Goal: Find specific page/section: Find specific page/section

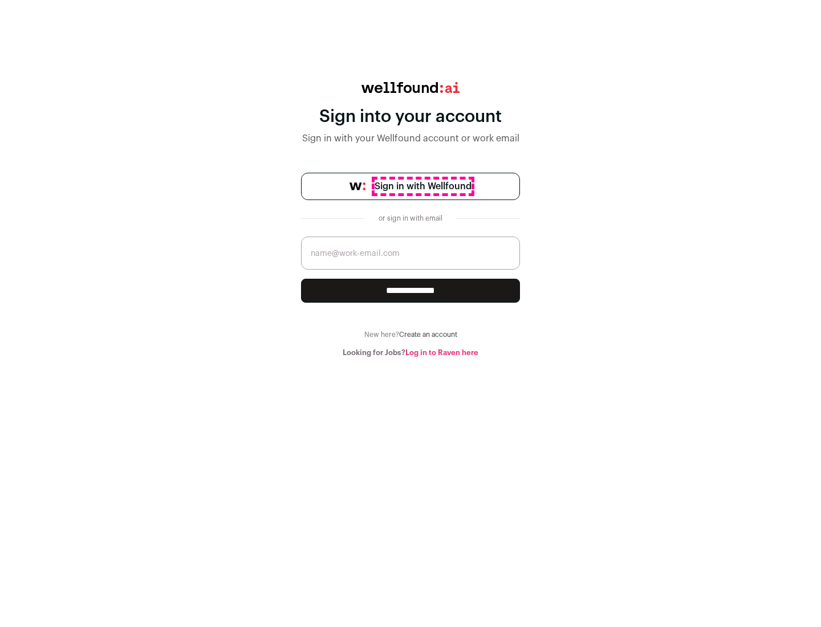
click at [422, 186] on span "Sign in with Wellfound" at bounding box center [423, 187] width 97 height 14
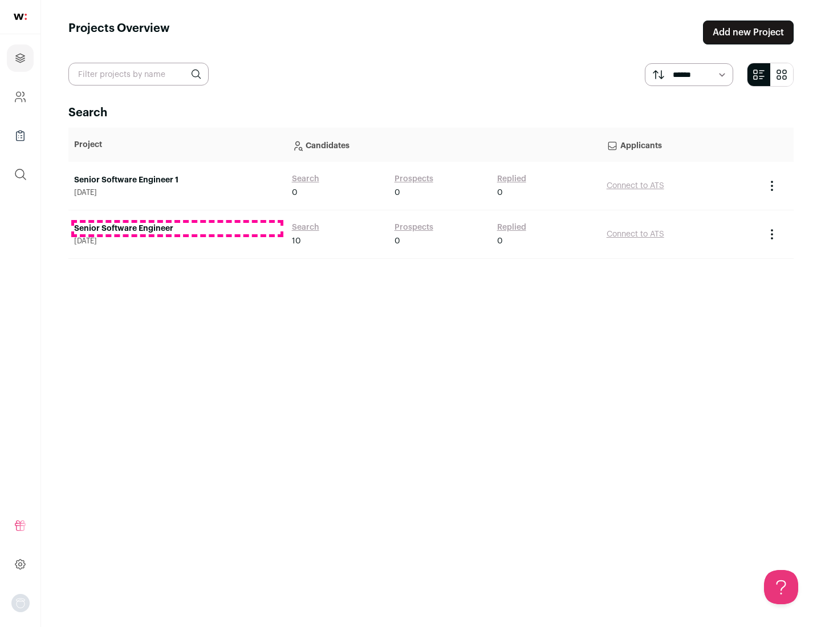
click at [177, 229] on link "Senior Software Engineer" at bounding box center [177, 228] width 206 height 11
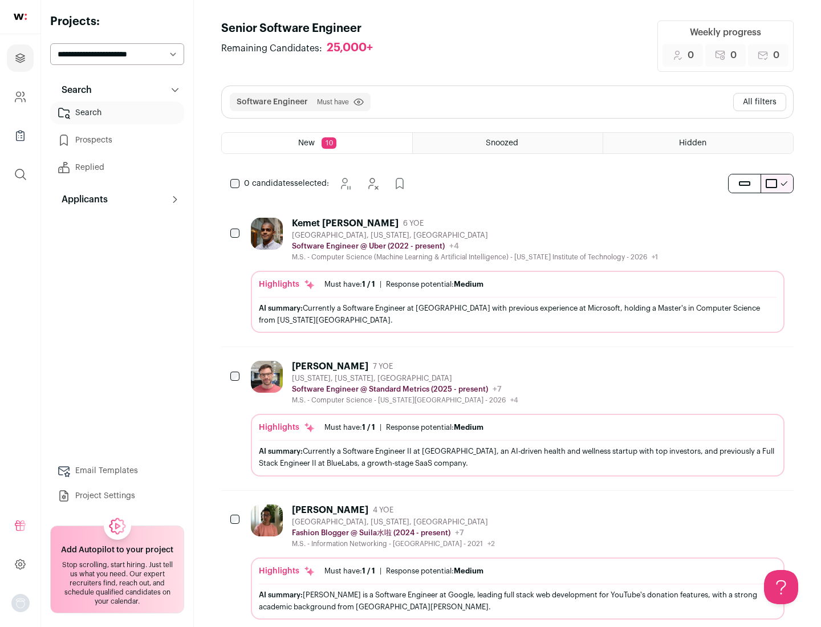
click at [507, 275] on div "Highlights Must have: 1 / 1 How many must haves have been fulfilled? | Response…" at bounding box center [518, 302] width 534 height 62
